Goal: Task Accomplishment & Management: Complete application form

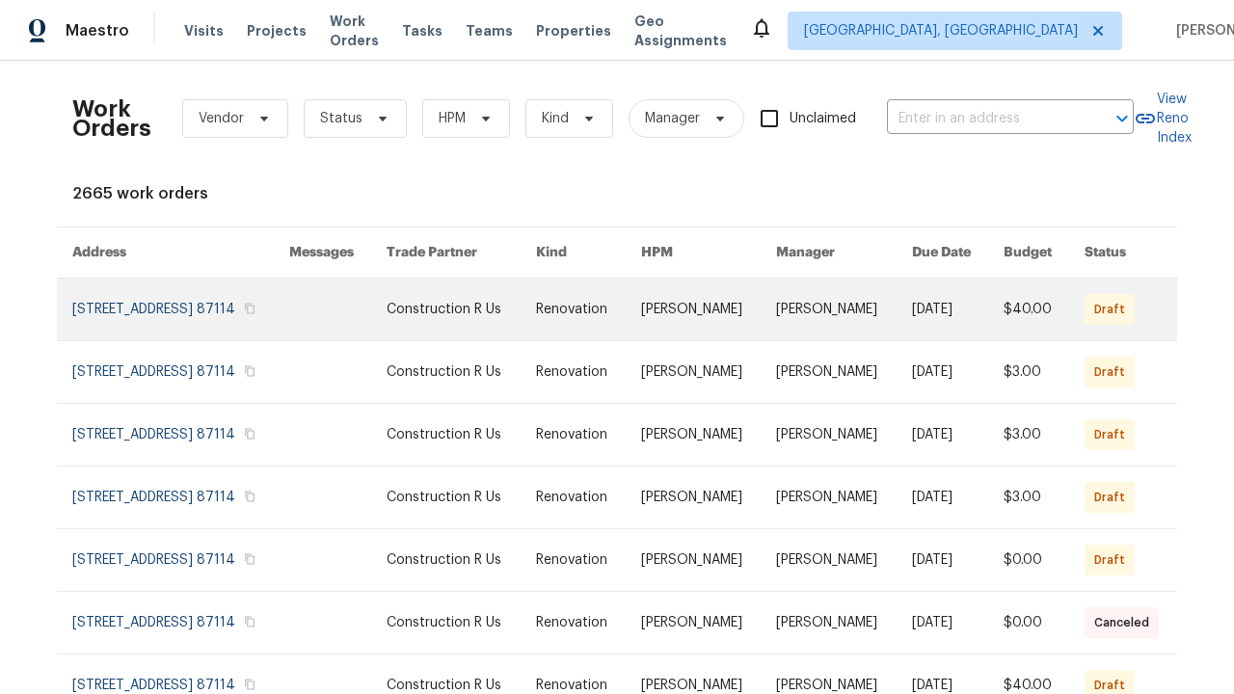
click at [617, 333] on link at bounding box center [588, 310] width 105 height 62
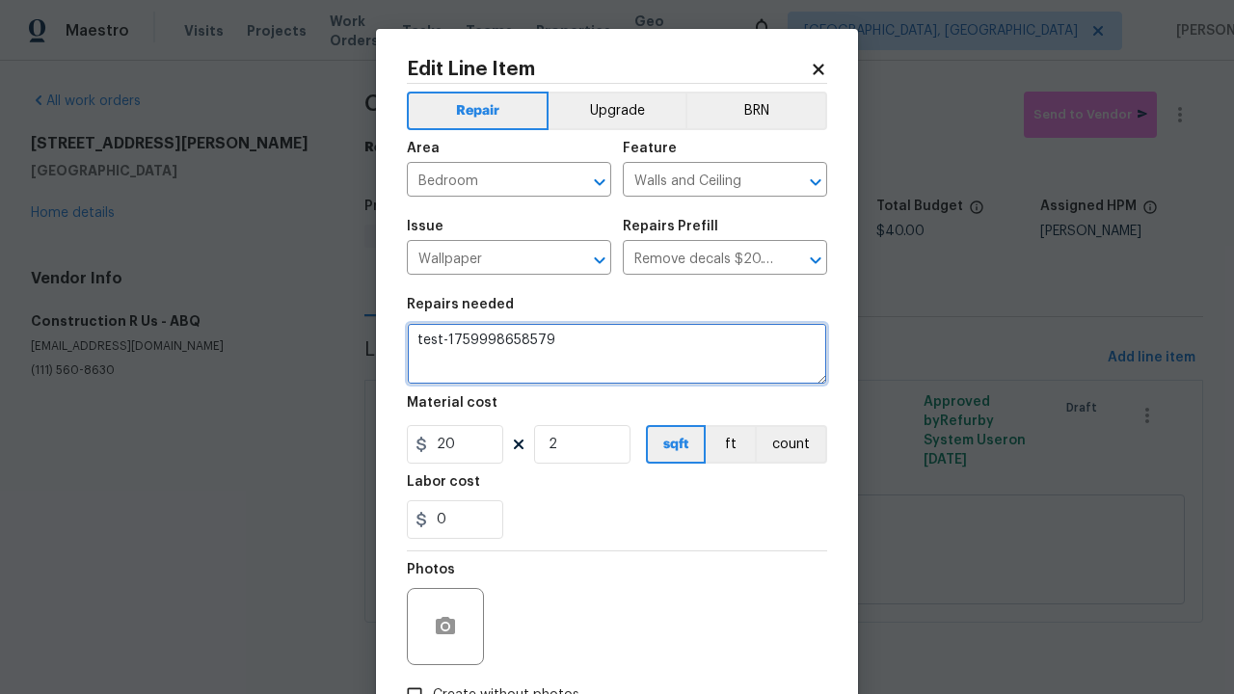
type textarea "Remove decals from door/wall/ceiling"
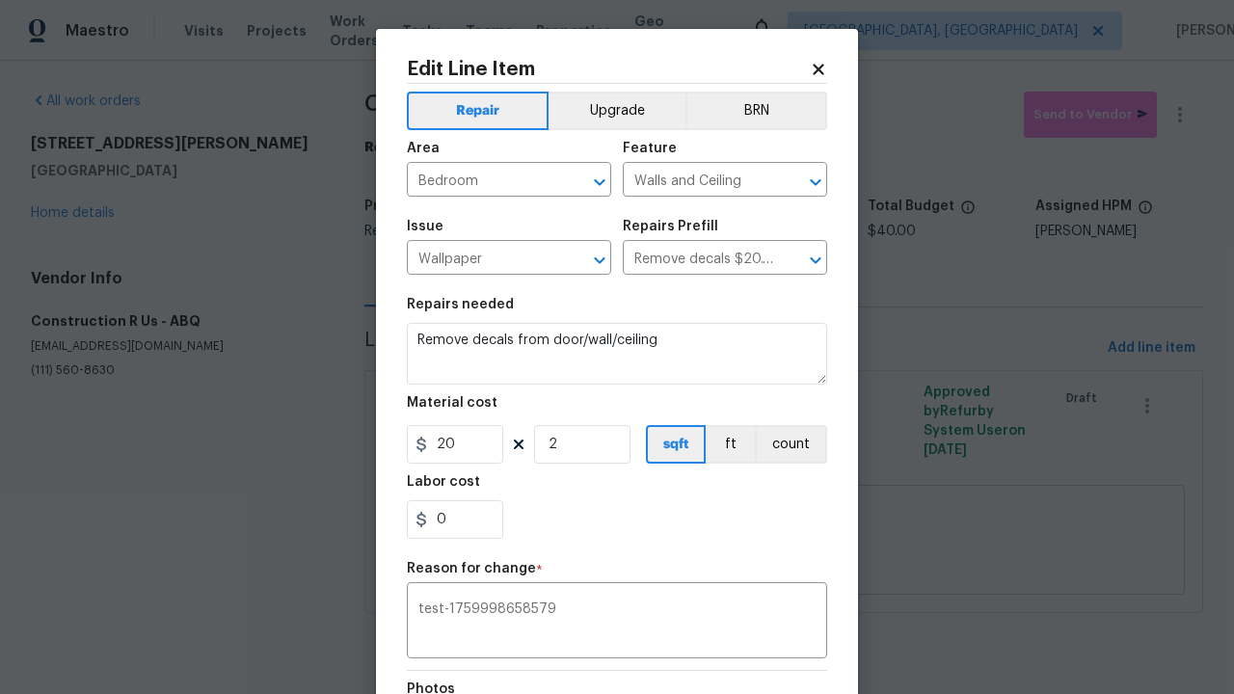
type textarea "test-1759998658579"
checkbox input "true"
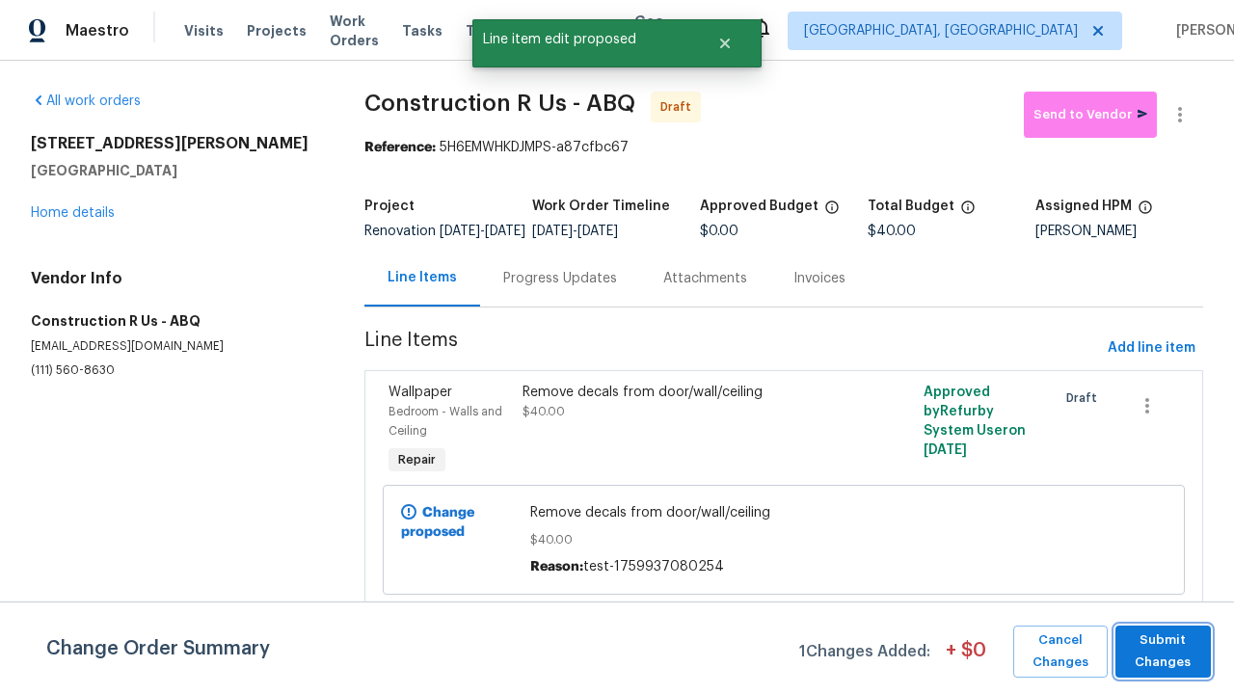
click at [1162, 651] on span "Submit Changes" at bounding box center [1163, 651] width 76 height 44
